Goal: Information Seeking & Learning: Learn about a topic

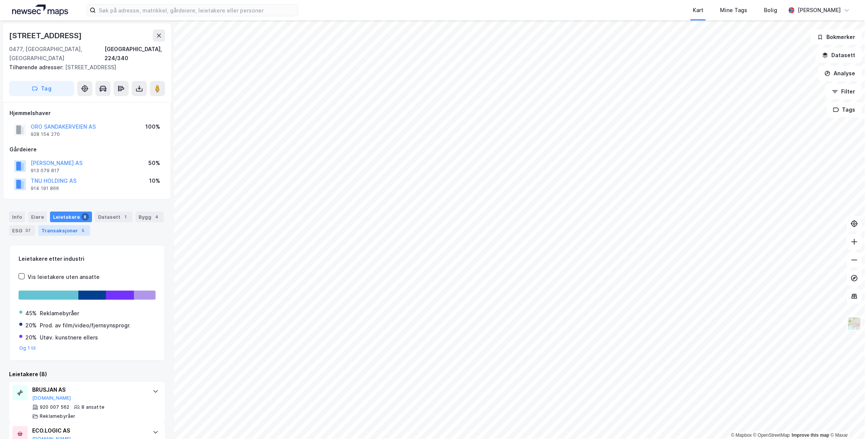
click at [66, 225] on div "Transaksjoner 5" at bounding box center [64, 230] width 52 height 11
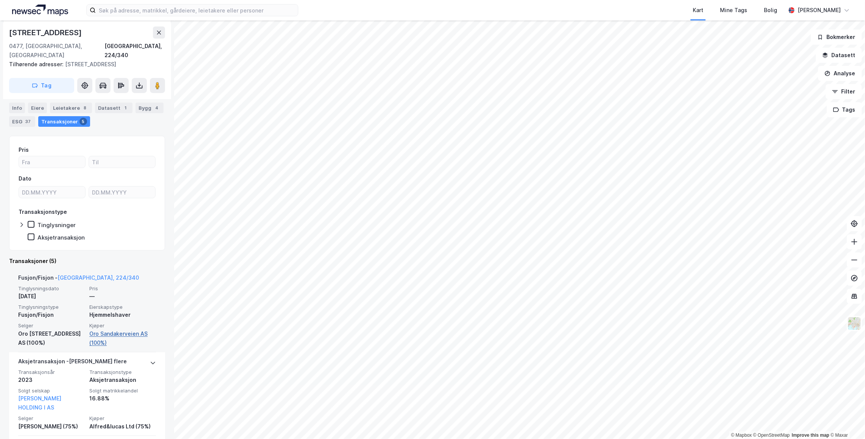
scroll to position [77, 0]
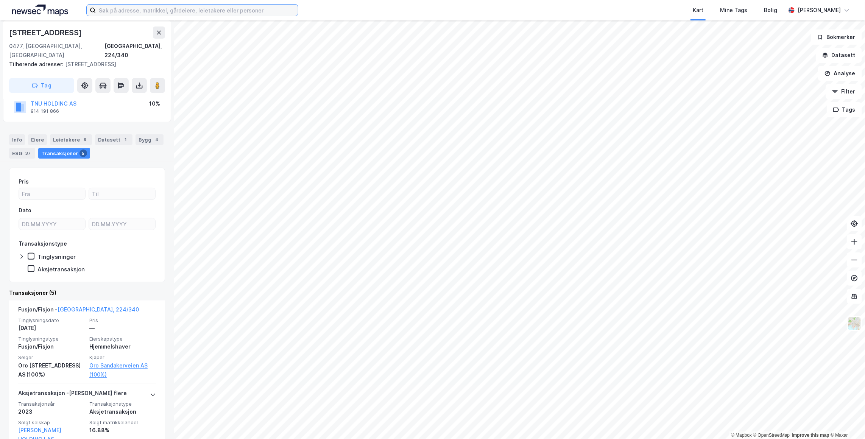
click at [271, 12] on input at bounding box center [197, 10] width 202 height 11
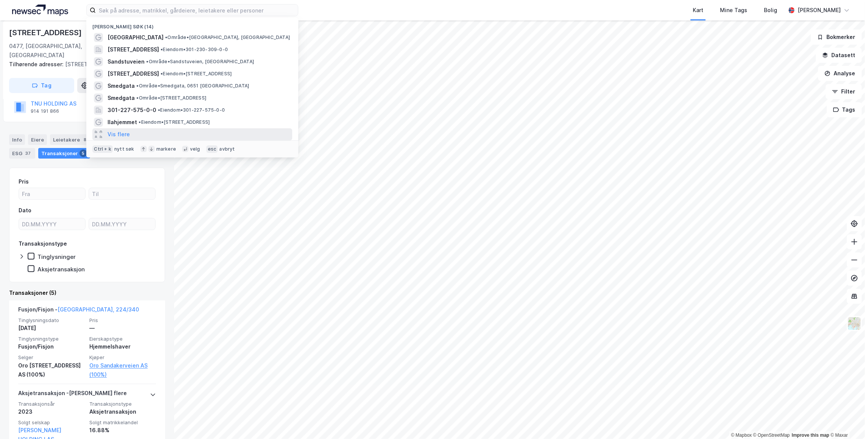
click at [129, 135] on div "Vis flere" at bounding box center [192, 134] width 200 height 12
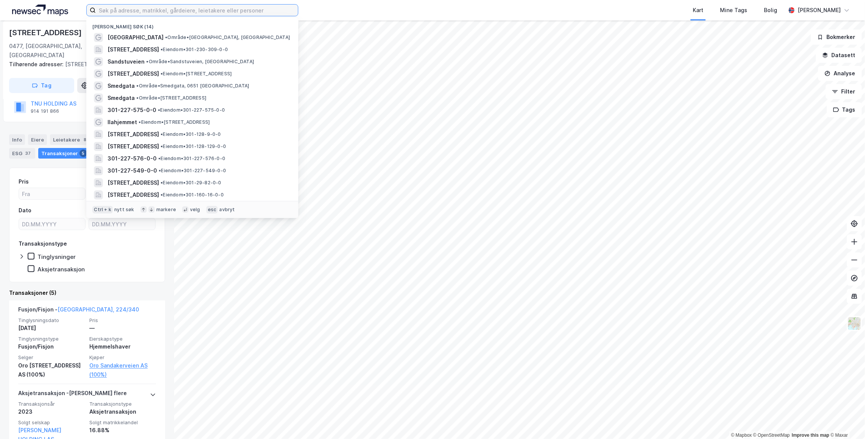
click at [153, 15] on input at bounding box center [197, 10] width 202 height 11
type input "e"
click at [126, 26] on div "Nylige søk (14)" at bounding box center [192, 25] width 212 height 14
click at [122, 209] on div "nytt søk" at bounding box center [124, 210] width 20 height 6
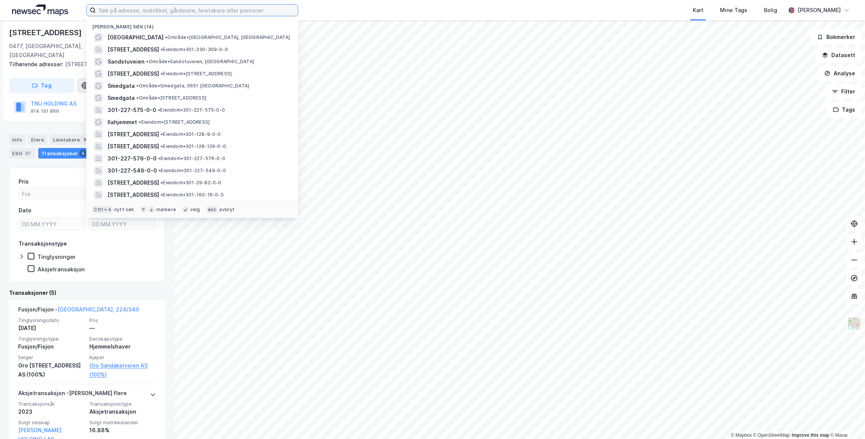
click at [144, 7] on input at bounding box center [197, 10] width 202 height 11
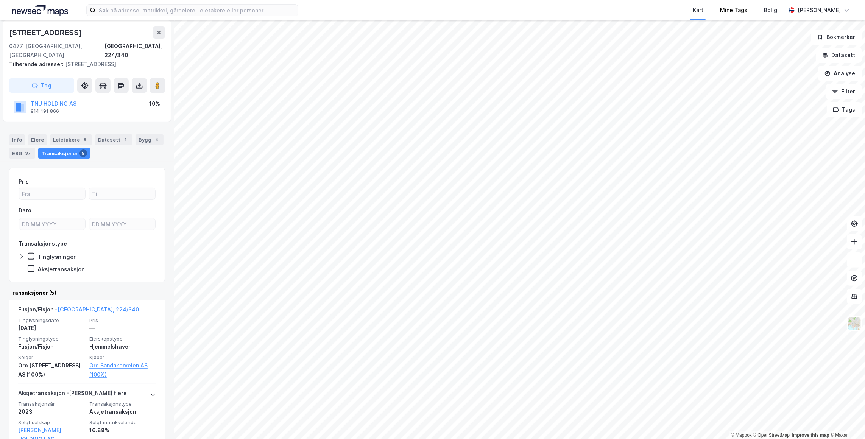
click at [736, 19] on div "Mine Tags" at bounding box center [733, 10] width 44 height 20
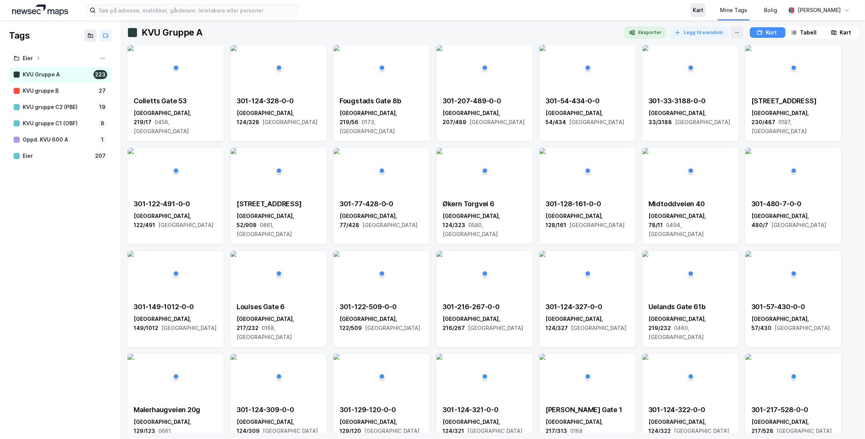
click at [694, 12] on div "Kart" at bounding box center [697, 10] width 15 height 14
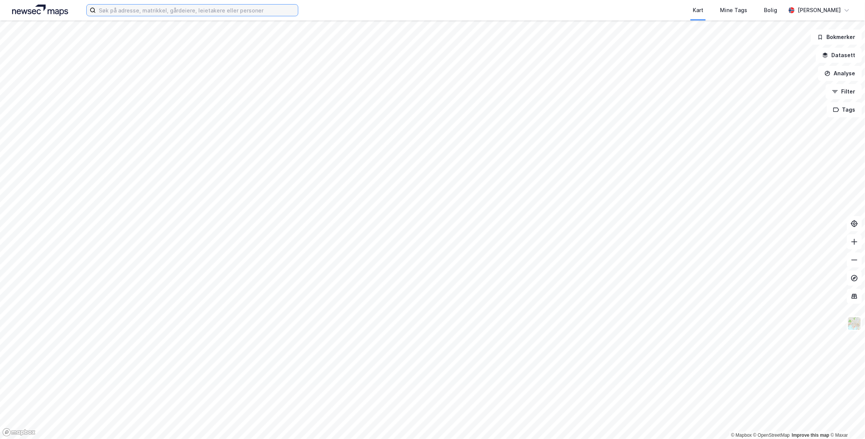
click at [239, 8] on input at bounding box center [197, 10] width 202 height 11
click at [33, 9] on img at bounding box center [40, 10] width 56 height 11
click at [819, 9] on div "[PERSON_NAME]" at bounding box center [818, 10] width 43 height 9
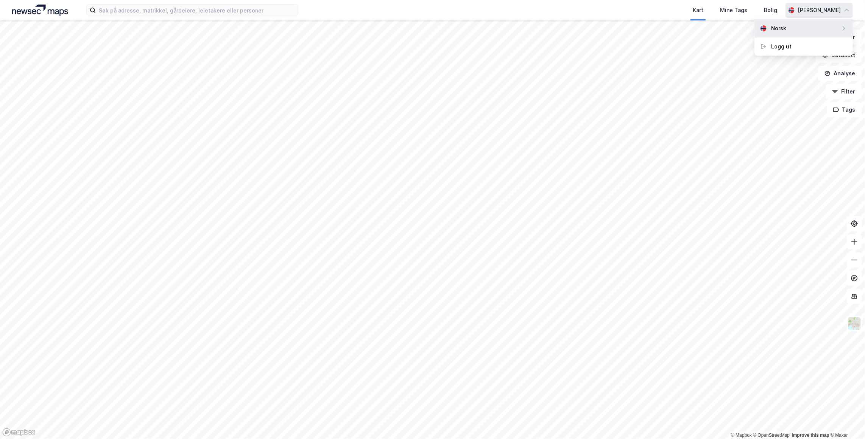
click at [814, 30] on div "Norsk" at bounding box center [803, 28] width 98 height 18
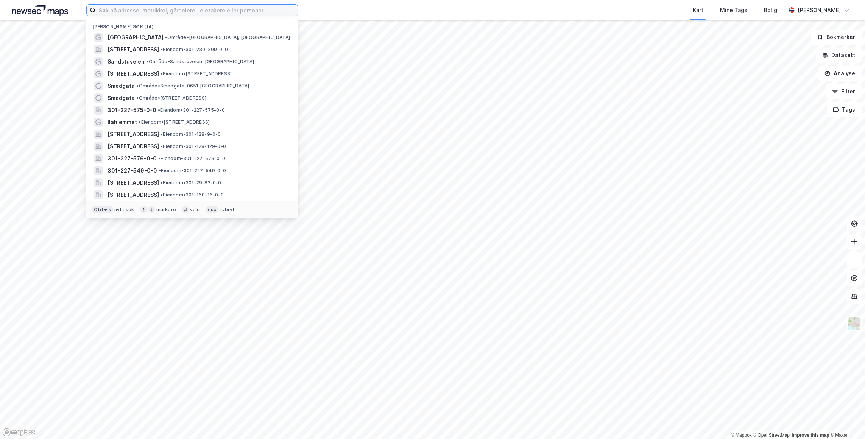
click at [159, 15] on input at bounding box center [197, 10] width 202 height 11
click at [191, 210] on div "velg" at bounding box center [195, 210] width 10 height 6
click at [129, 44] on div "Smedgata 30, 0651, OSLO, OSLO • Eiendom • 301-230-309-0-0" at bounding box center [192, 50] width 200 height 12
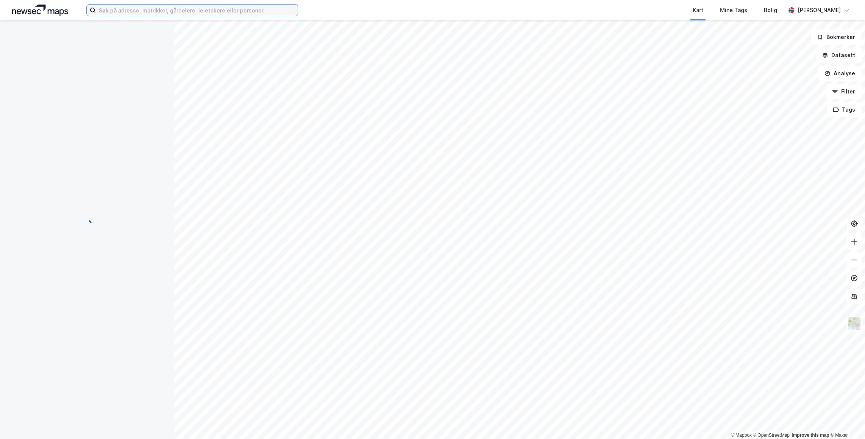
click at [138, 14] on input at bounding box center [197, 10] width 202 height 11
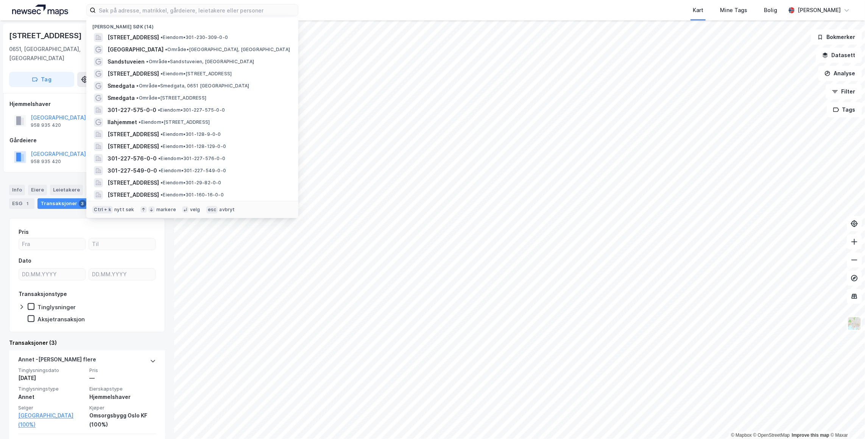
click at [131, 28] on div "Nylige søk (14)" at bounding box center [192, 25] width 212 height 14
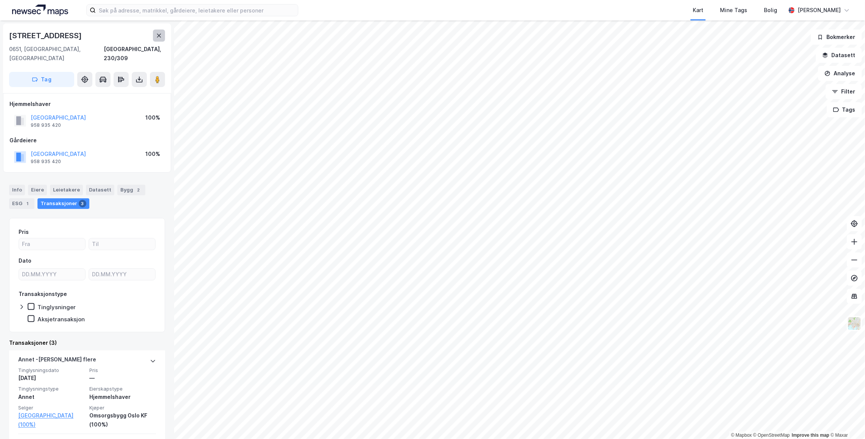
click at [162, 36] on button at bounding box center [159, 36] width 12 height 12
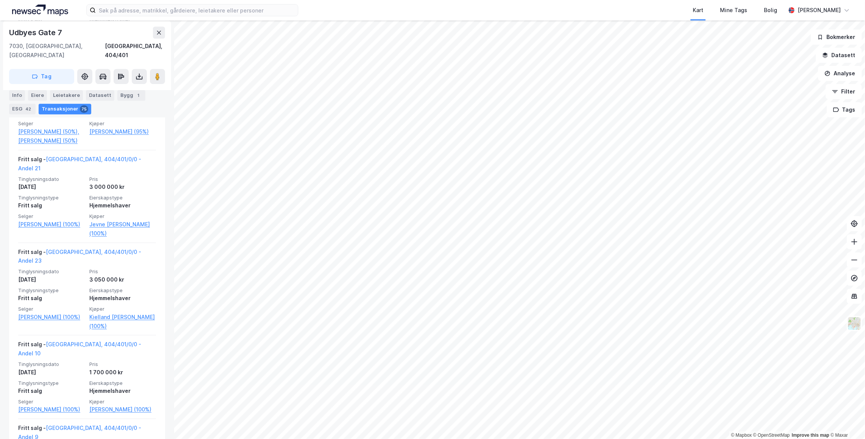
scroll to position [1582, 0]
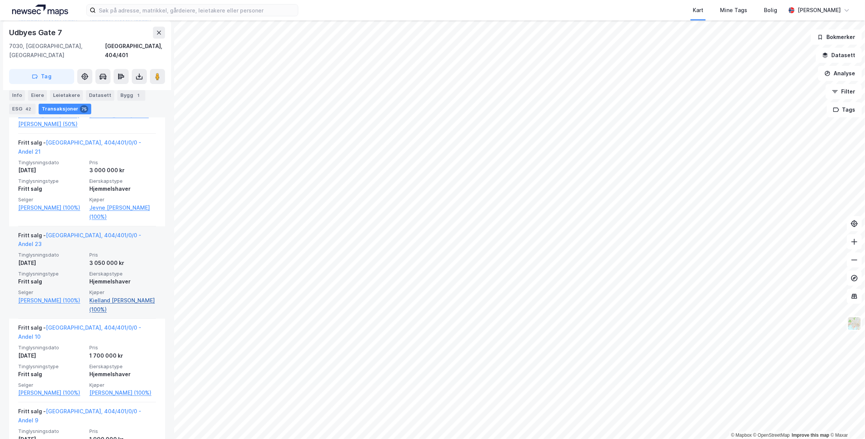
click at [98, 296] on link "Kielland Lea Roppen (100%)" at bounding box center [122, 305] width 67 height 18
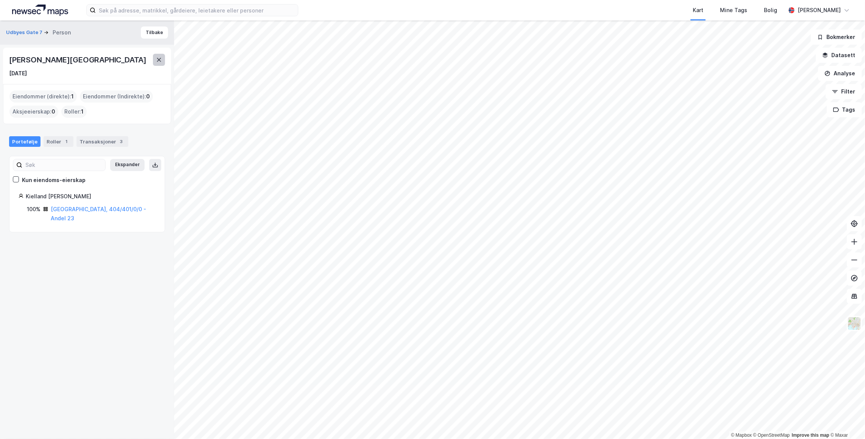
click at [157, 59] on icon at bounding box center [159, 60] width 6 height 6
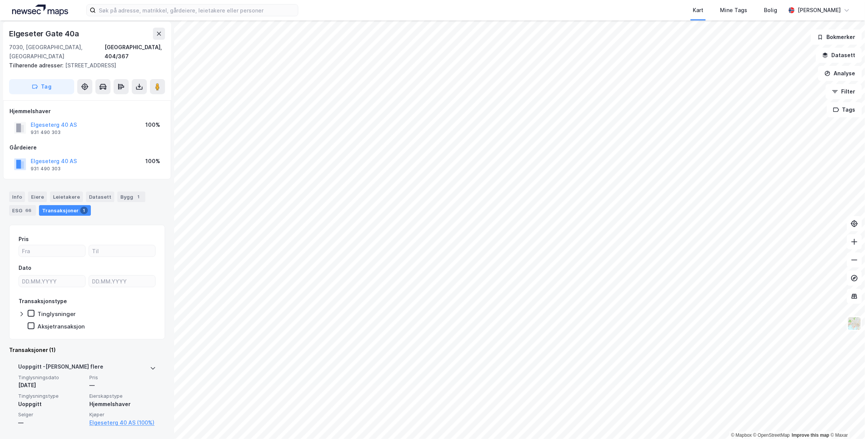
scroll to position [3, 0]
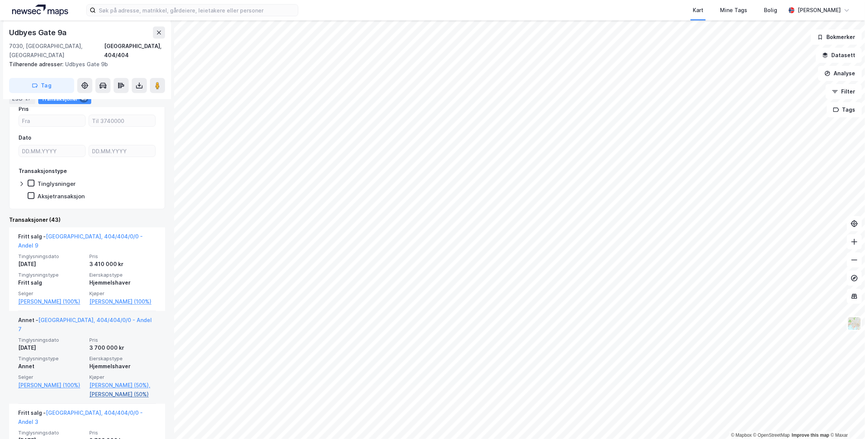
scroll to position [137, 0]
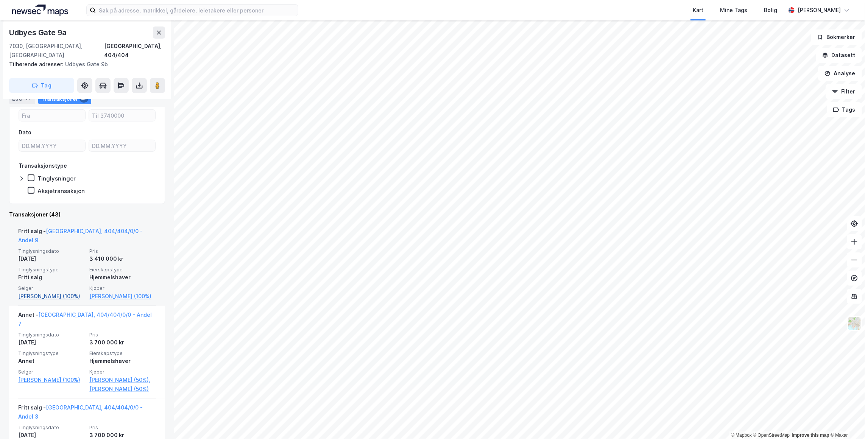
click at [38, 292] on link "Mürer Fredrik Kristoffer (100%)" at bounding box center [51, 296] width 67 height 9
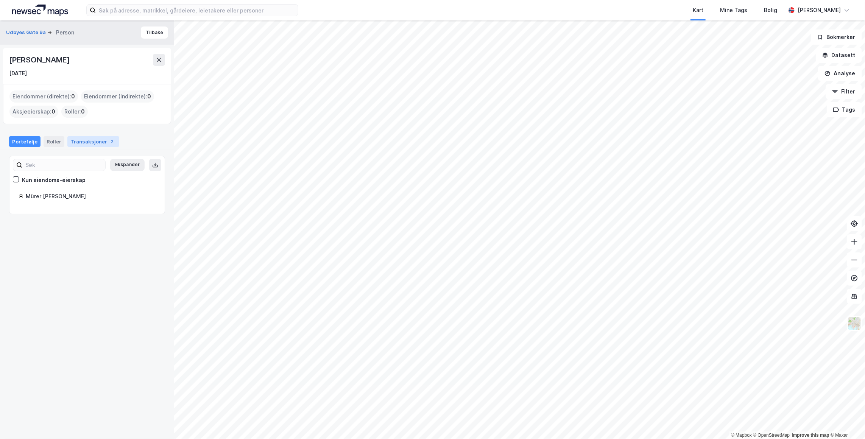
click at [89, 140] on div "Transaksjoner 2" at bounding box center [93, 141] width 52 height 11
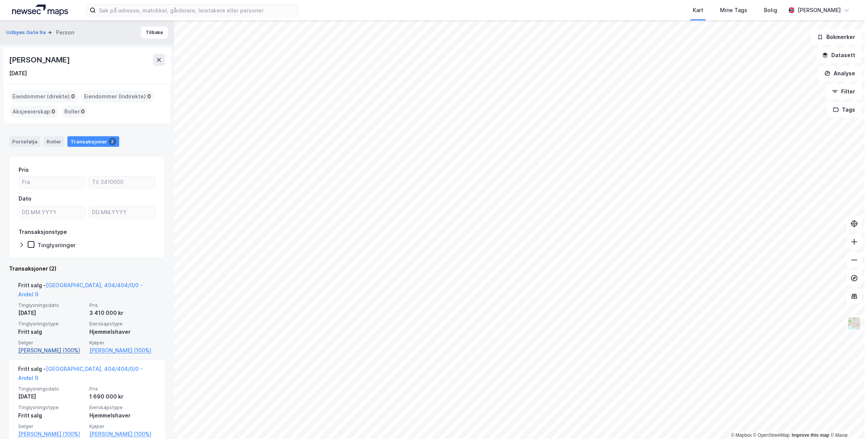
click at [62, 346] on link "Mürer Fredrik Kristoffer (100%)" at bounding box center [51, 350] width 67 height 9
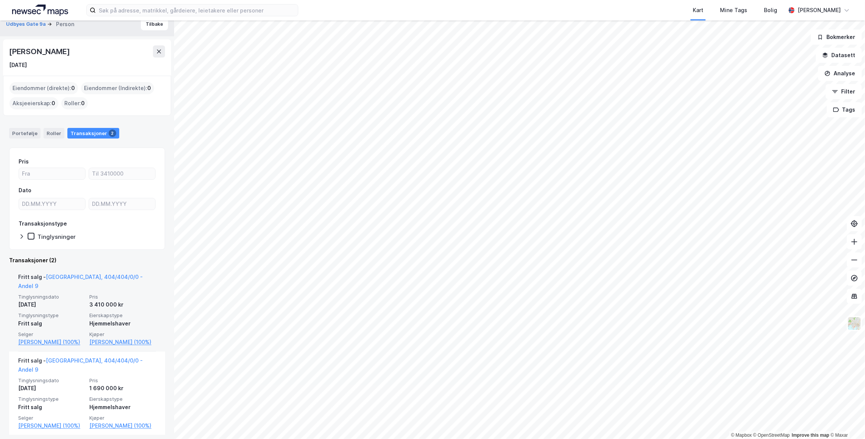
scroll to position [13, 0]
